Goal: Task Accomplishment & Management: Manage account settings

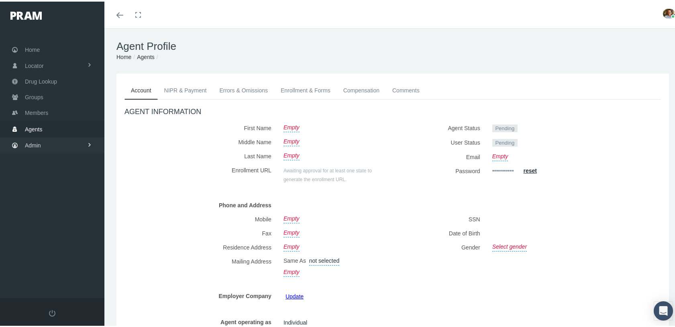
click at [34, 138] on span "Admin" at bounding box center [33, 143] width 16 height 15
click at [38, 172] on span "Agents" at bounding box center [42, 176] width 18 height 14
click at [44, 189] on span "Agent Approval" at bounding box center [50, 193] width 38 height 14
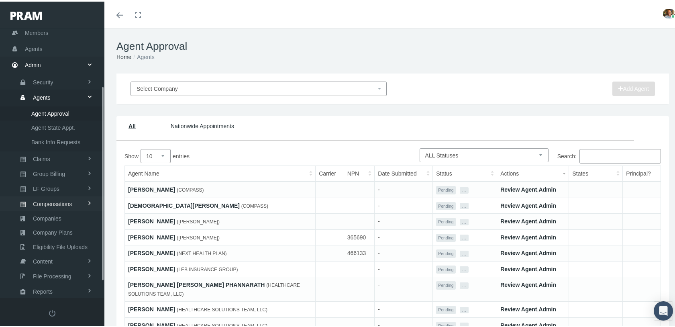
scroll to position [102, 0]
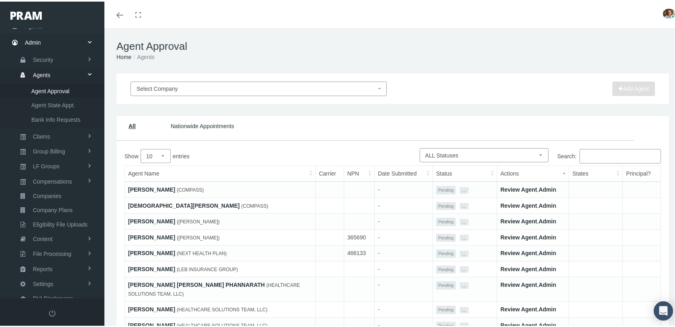
click at [235, 62] on div "Agent Approval Home Agents" at bounding box center [392, 49] width 577 height 45
click at [150, 185] on link "BETTY BAUER" at bounding box center [151, 188] width 47 height 6
